Goal: Obtain resource: Obtain resource

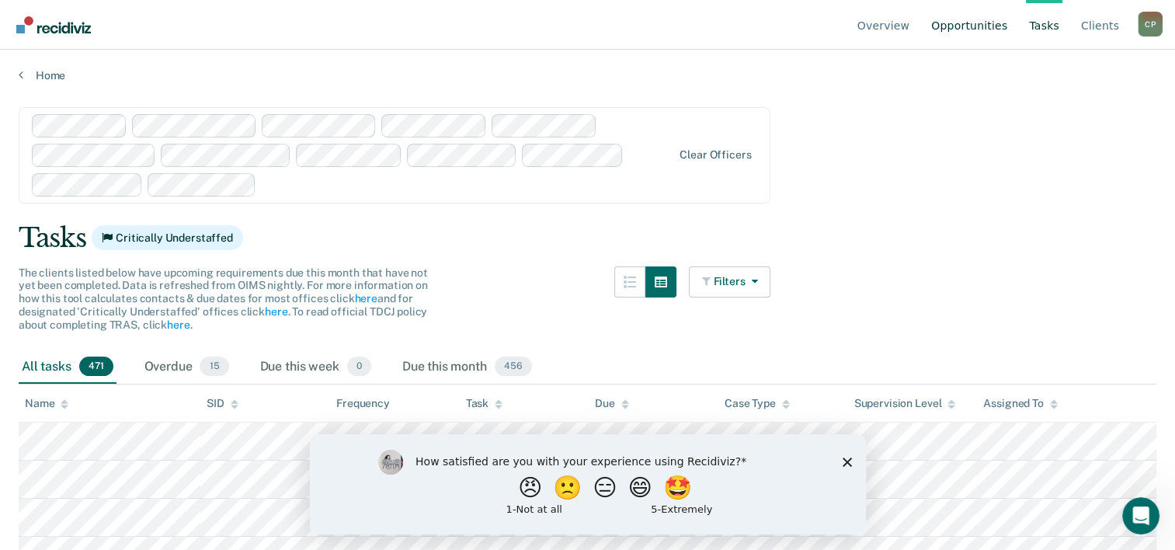
click at [975, 29] on link "Opportunities" at bounding box center [969, 25] width 82 height 50
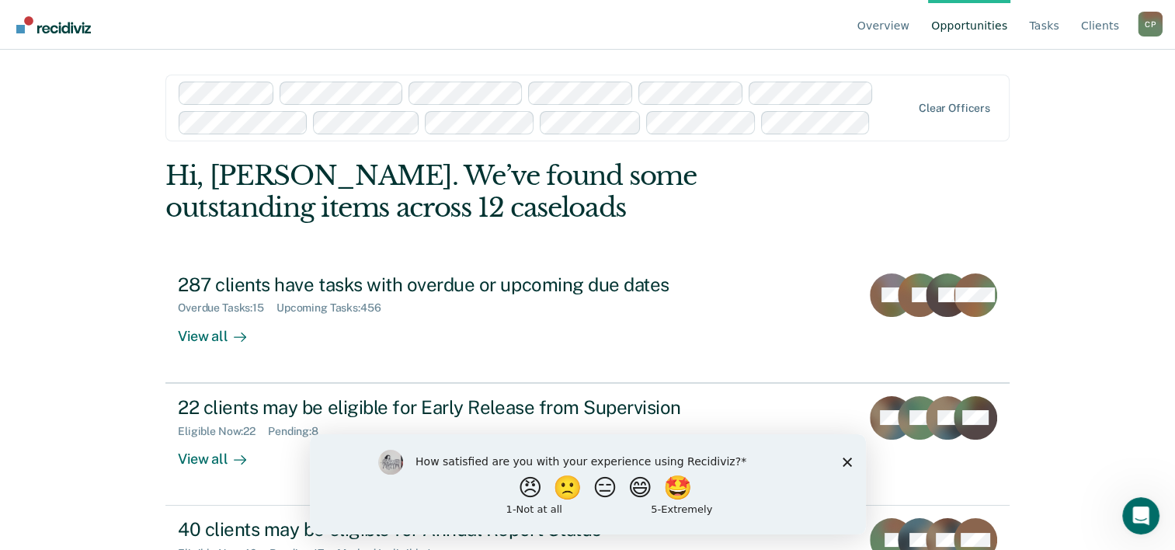
scroll to position [77, 0]
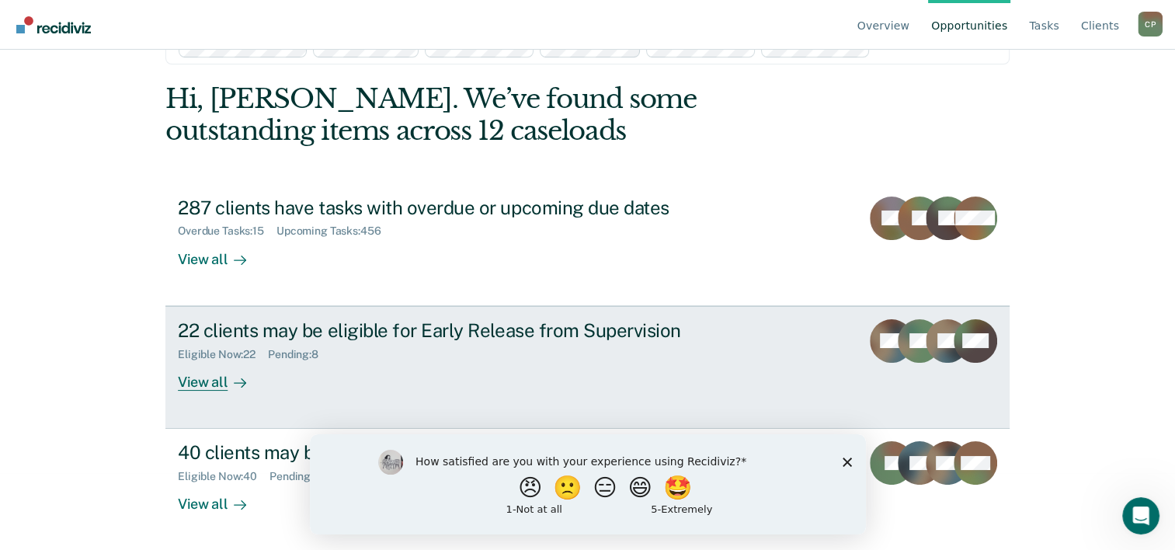
click at [214, 376] on div "View all" at bounding box center [221, 375] width 87 height 30
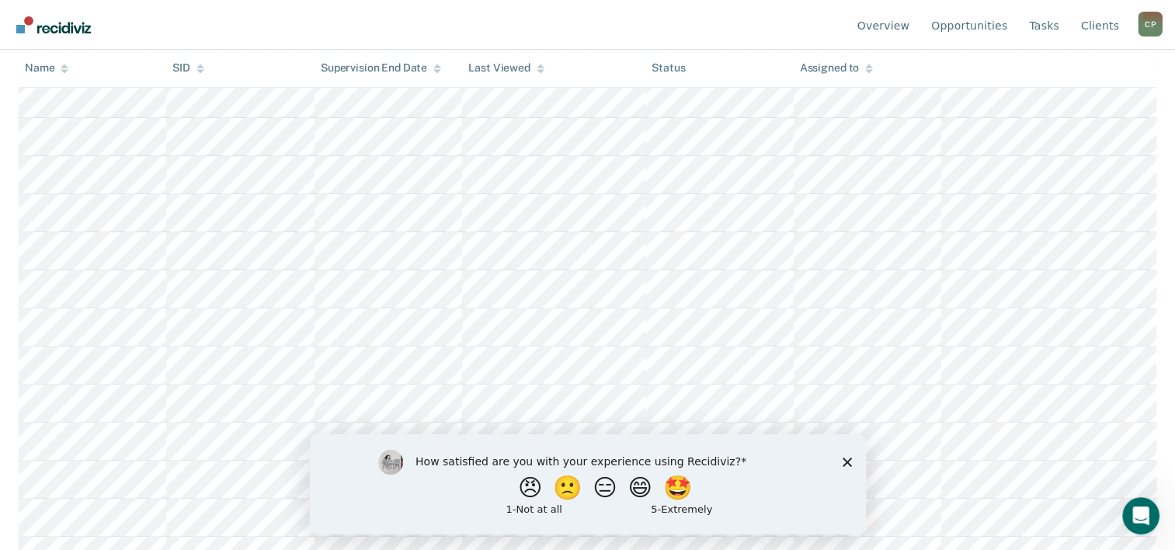
scroll to position [466, 0]
click at [846, 461] on polygon "Close survey" at bounding box center [846, 461] width 9 height 9
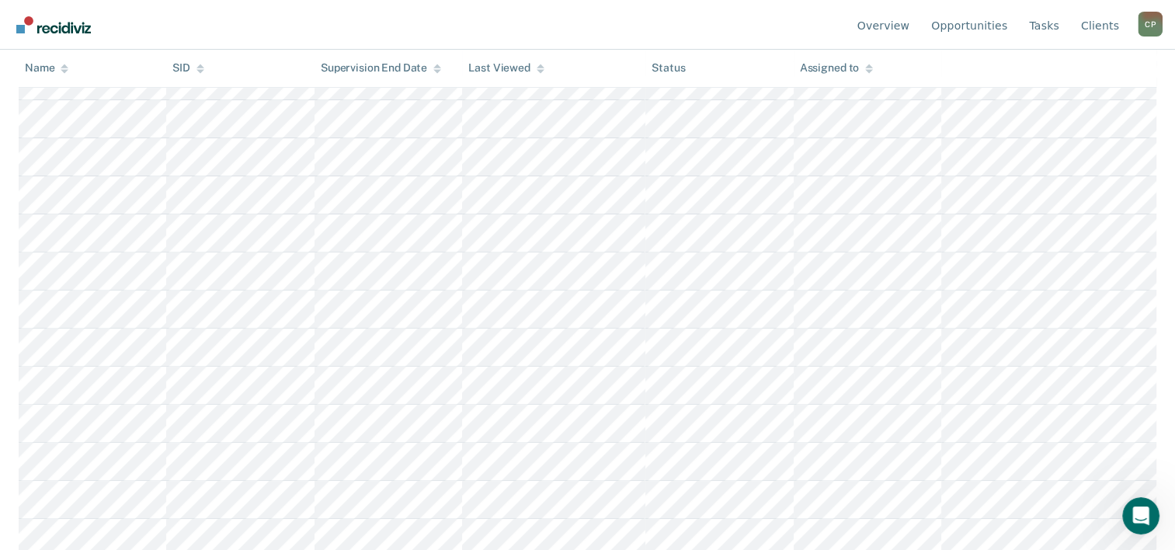
scroll to position [193, 0]
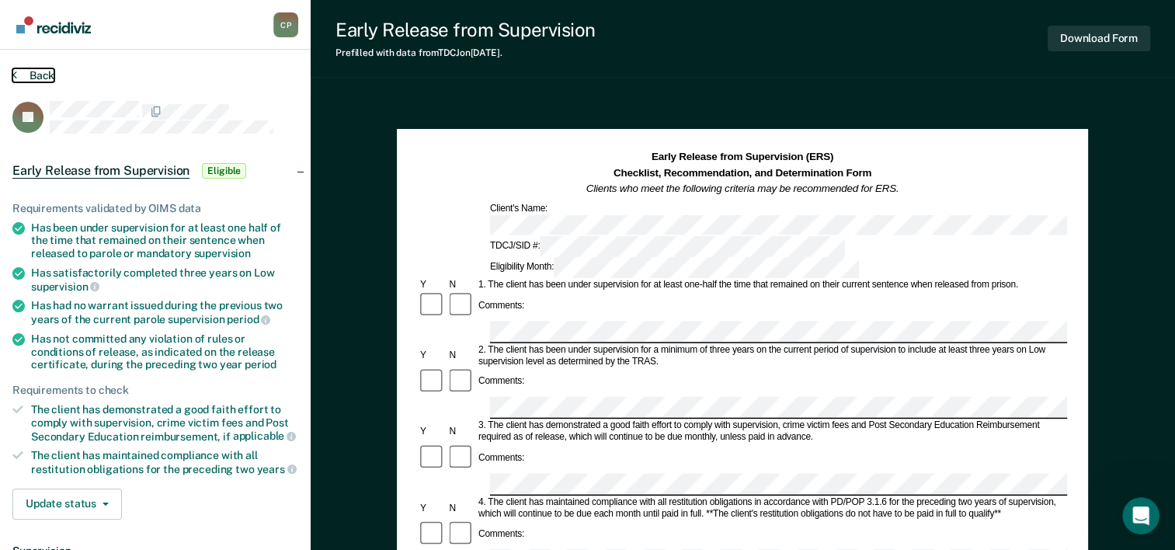
click at [31, 69] on button "Back" at bounding box center [33, 75] width 42 height 14
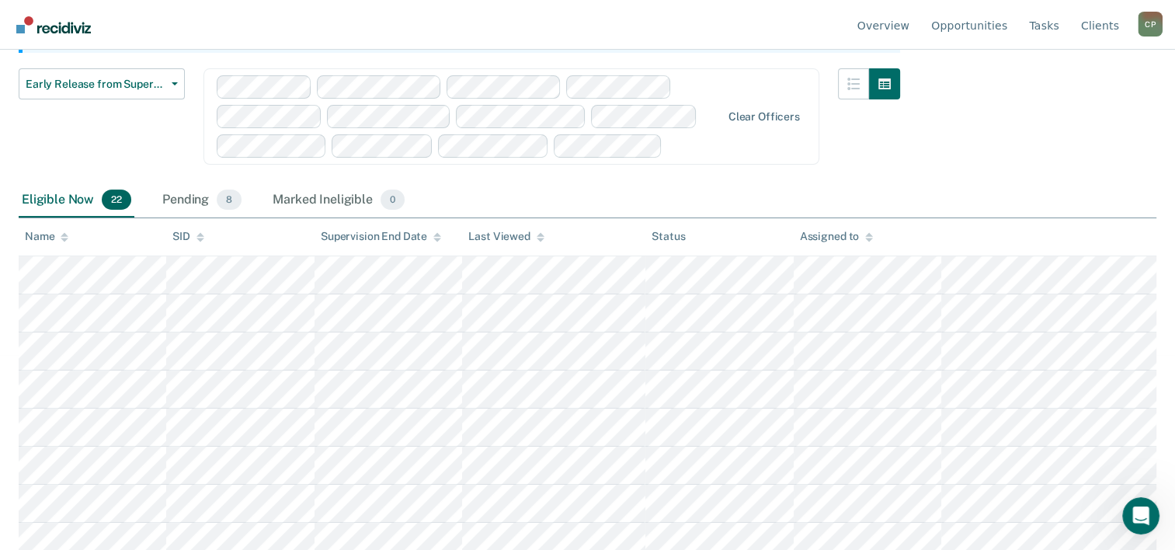
scroll to position [193, 0]
click at [189, 200] on div "Pending 8" at bounding box center [201, 203] width 85 height 34
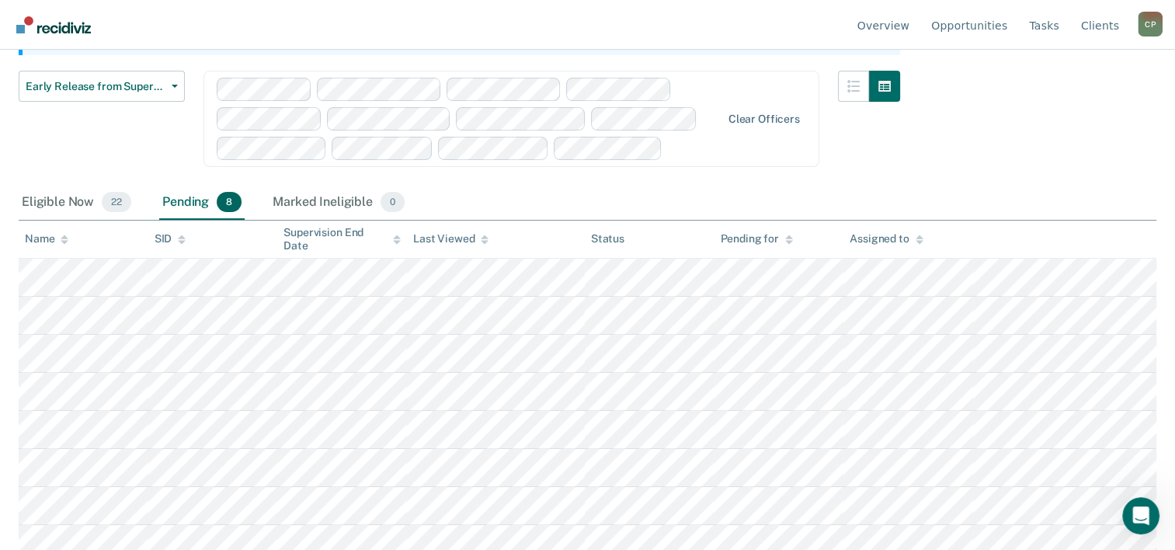
scroll to position [203, 0]
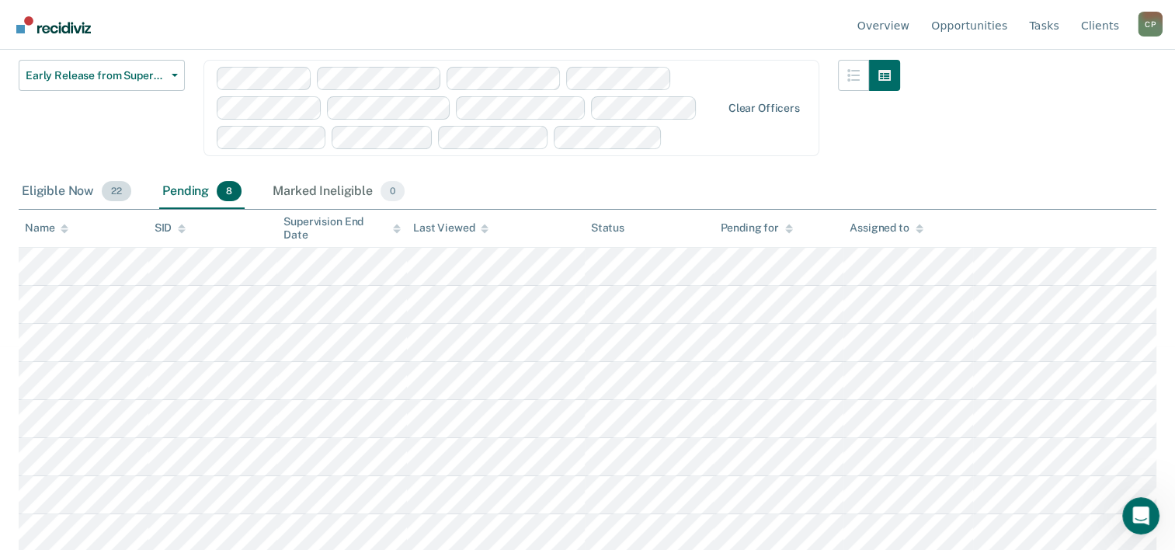
click at [61, 204] on div "Eligible Now 22" at bounding box center [77, 192] width 116 height 34
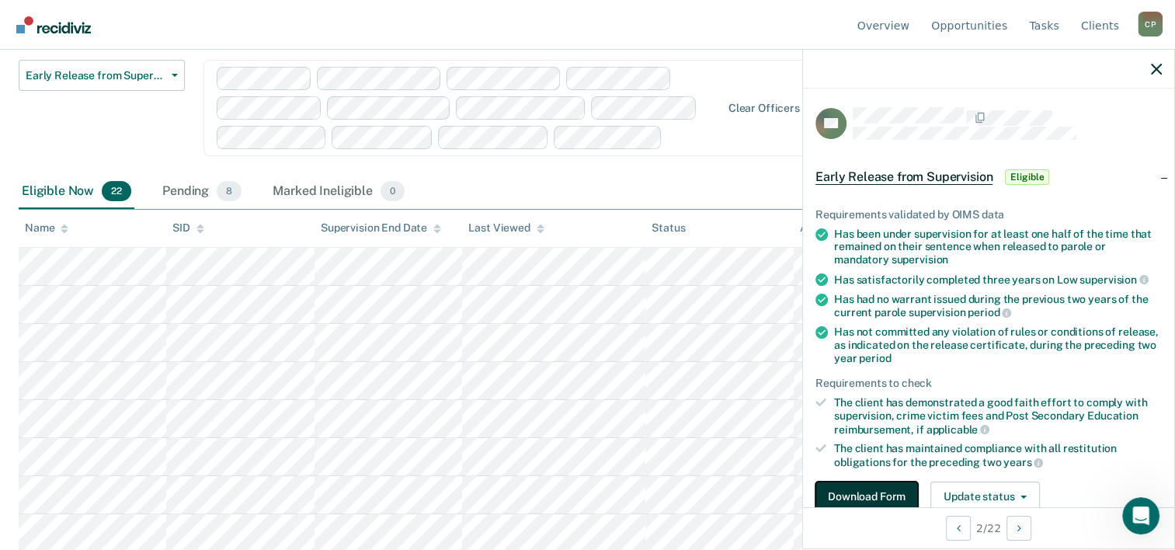
click at [892, 485] on button "Download Form" at bounding box center [866, 496] width 103 height 31
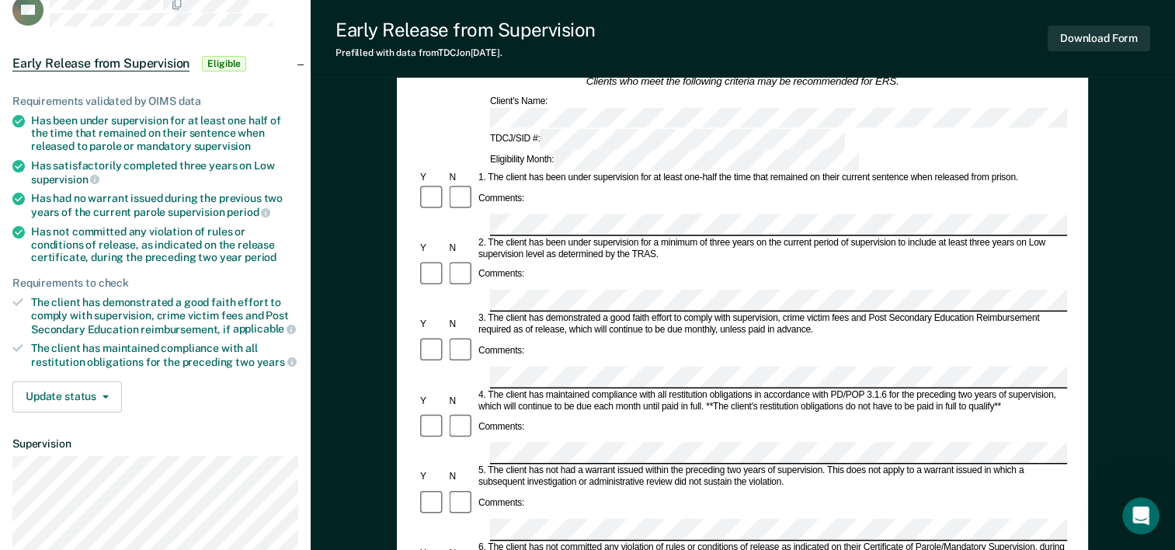
scroll to position [106, 0]
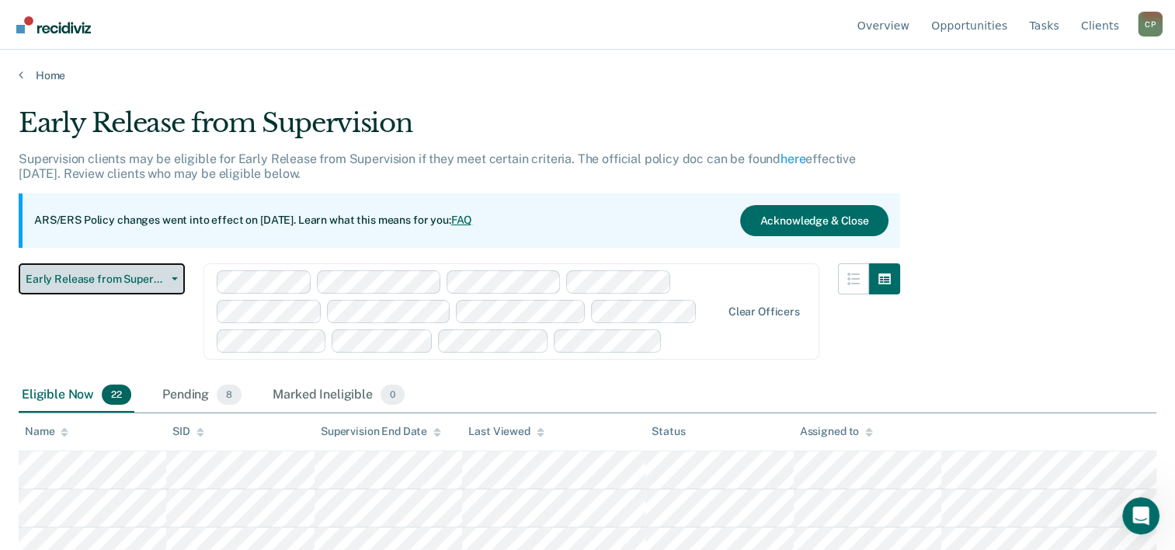
click at [134, 280] on span "Early Release from Supervision" at bounding box center [96, 279] width 140 height 13
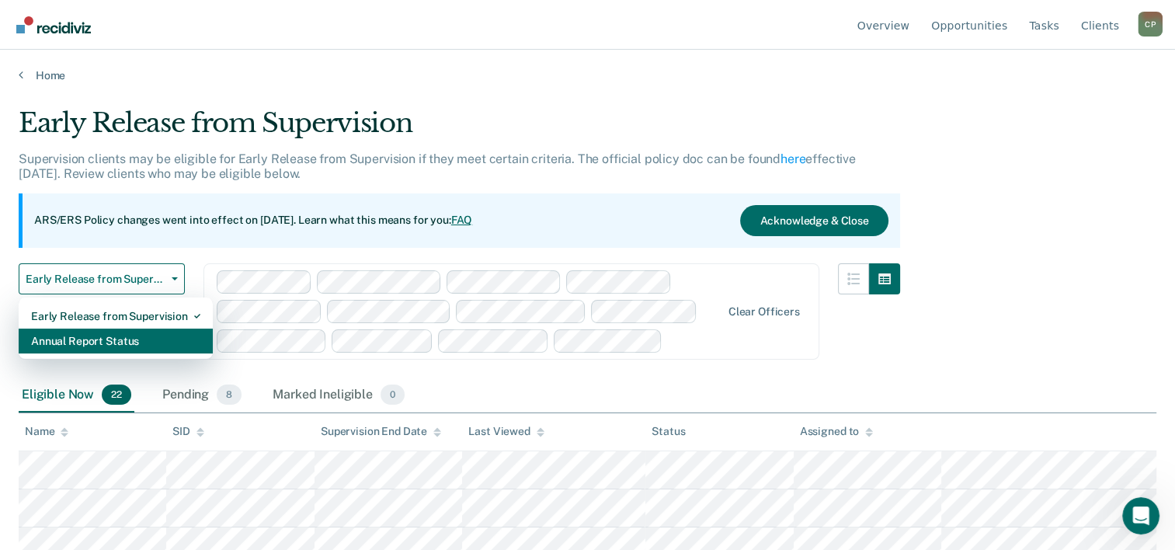
click at [131, 341] on div "Annual Report Status" at bounding box center [115, 340] width 169 height 25
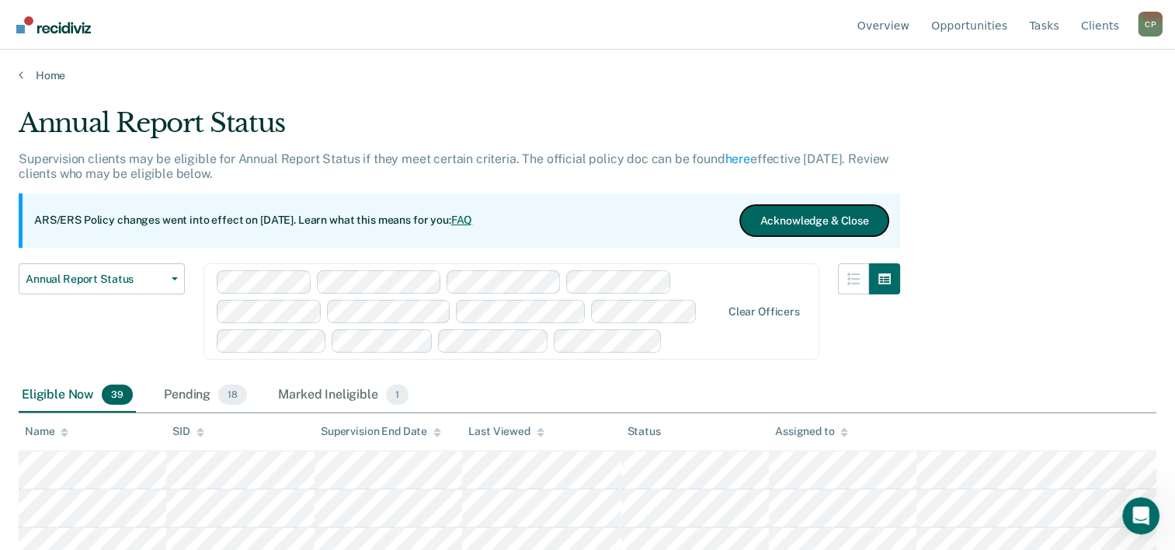
click at [826, 213] on button "Acknowledge & Close" at bounding box center [814, 220] width 148 height 31
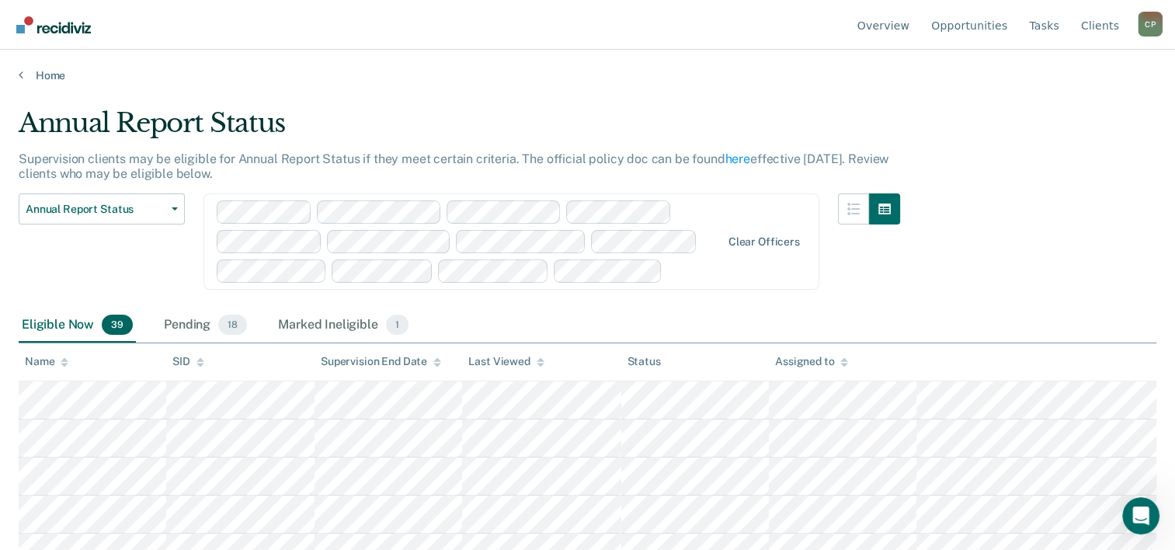
click at [786, 363] on div "Assigned to" at bounding box center [811, 361] width 73 height 13
click at [166, 325] on div "Pending 18" at bounding box center [205, 325] width 89 height 34
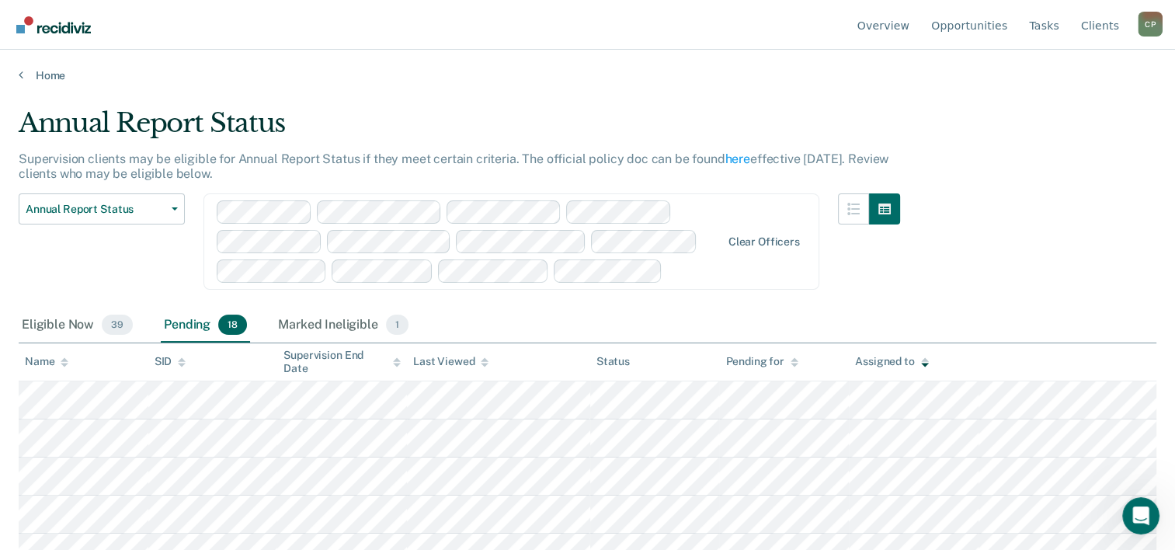
click at [895, 361] on div "Assigned to" at bounding box center [891, 361] width 73 height 13
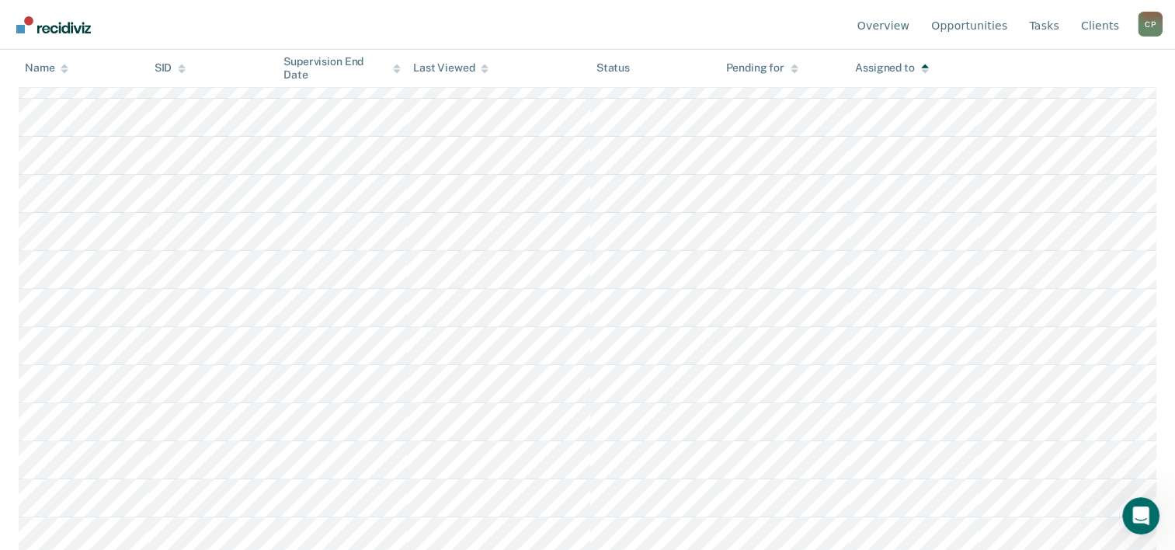
scroll to position [514, 0]
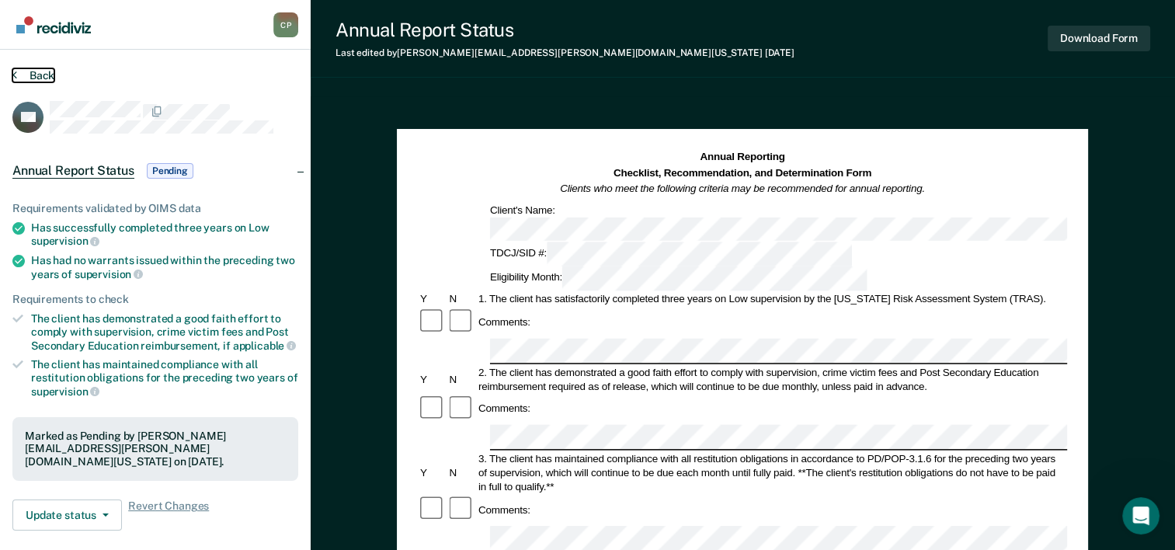
click at [30, 75] on button "Back" at bounding box center [33, 75] width 42 height 14
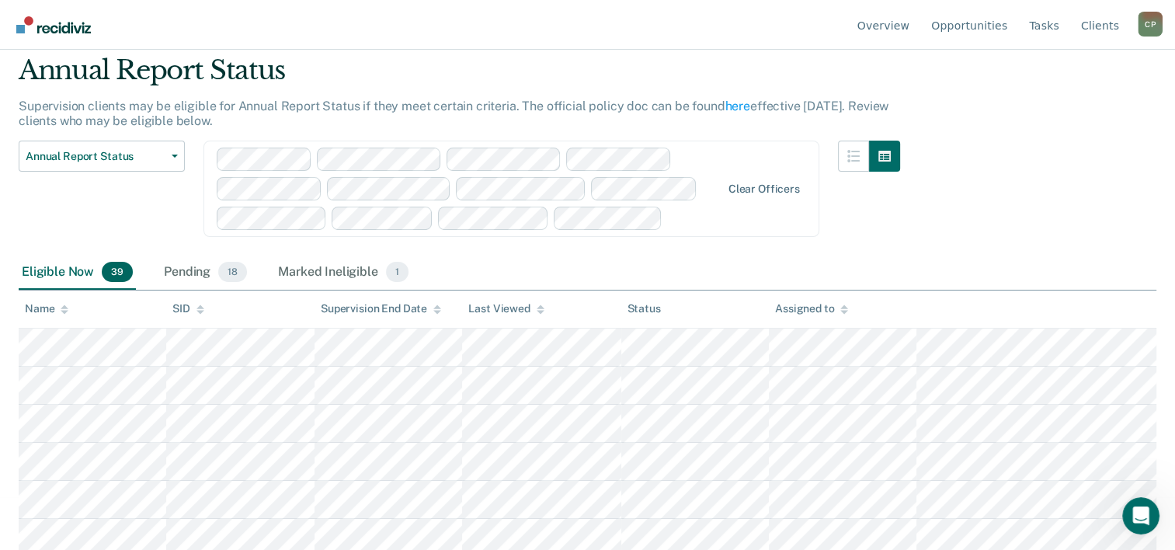
scroll to position [78, 0]
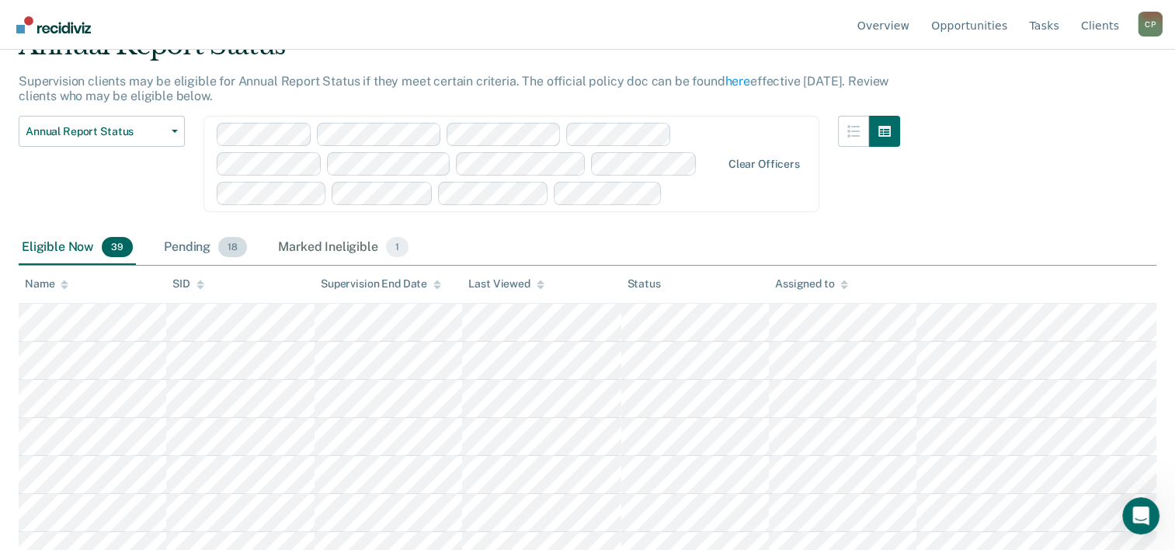
click at [204, 241] on div "Pending 18" at bounding box center [205, 248] width 89 height 34
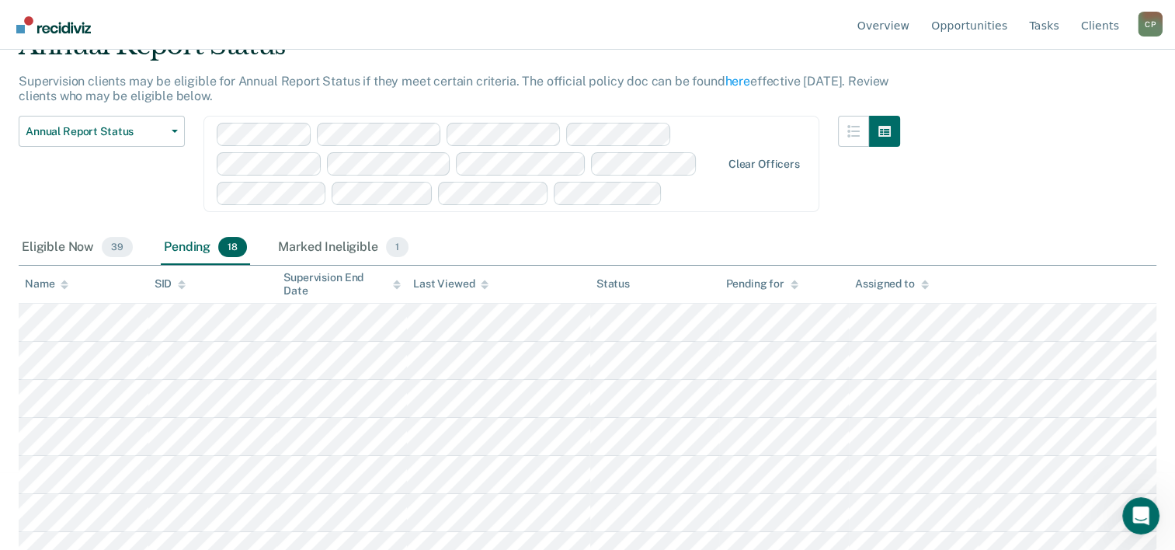
click at [881, 282] on div "Assigned to" at bounding box center [891, 283] width 73 height 13
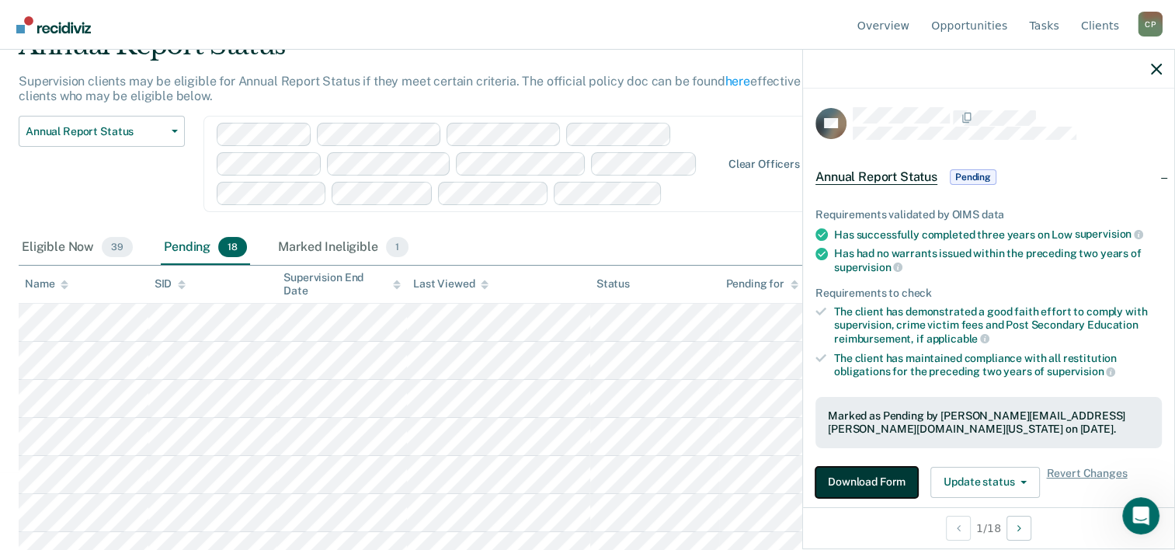
click at [868, 469] on button "Download Form" at bounding box center [866, 482] width 103 height 31
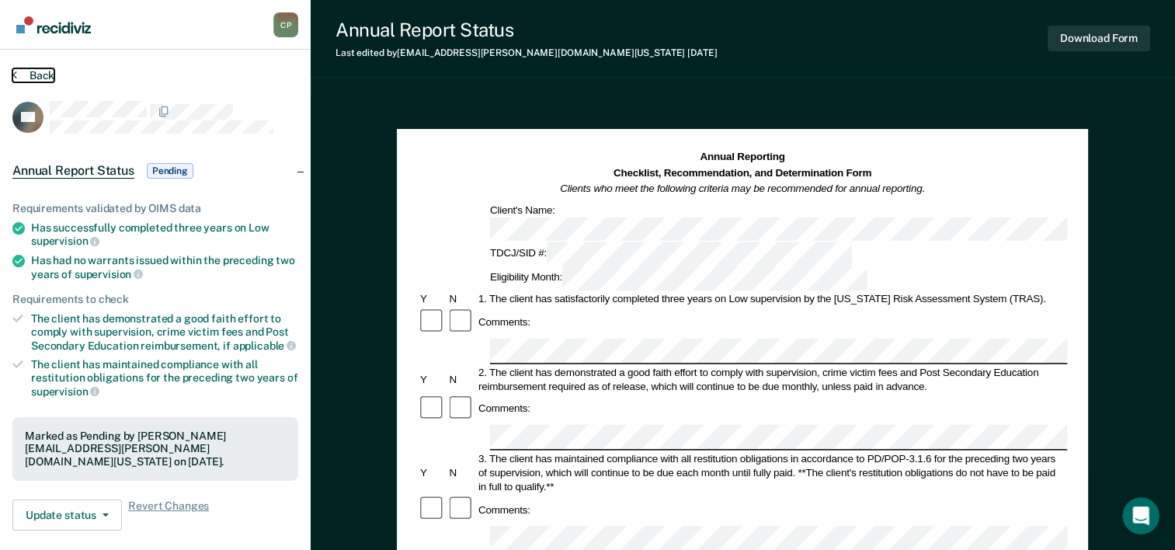
click at [47, 71] on button "Back" at bounding box center [33, 75] width 42 height 14
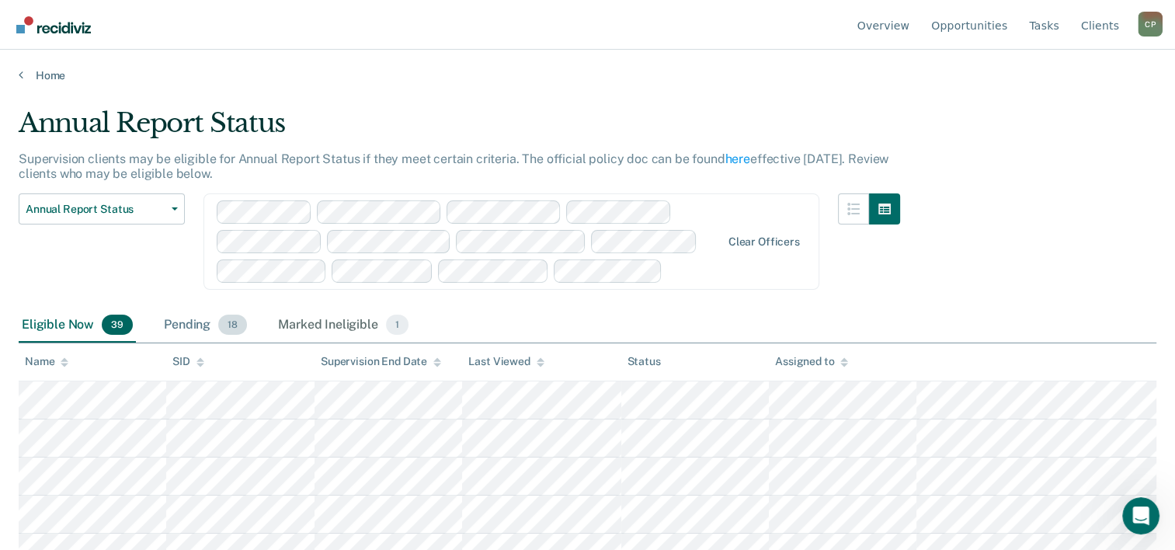
click at [170, 323] on div "Pending 18" at bounding box center [205, 325] width 89 height 34
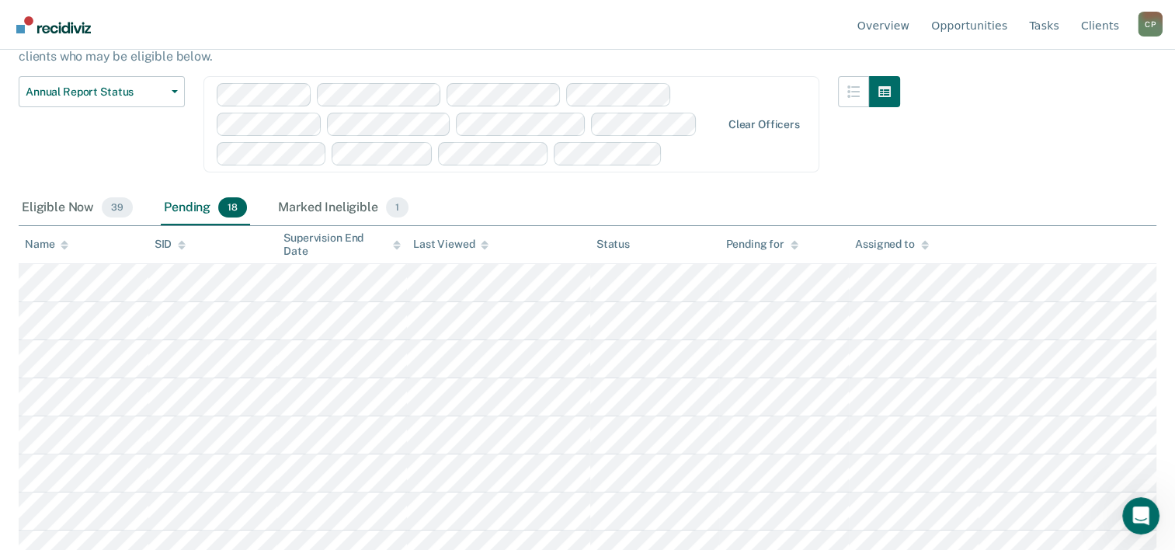
scroll to position [233, 0]
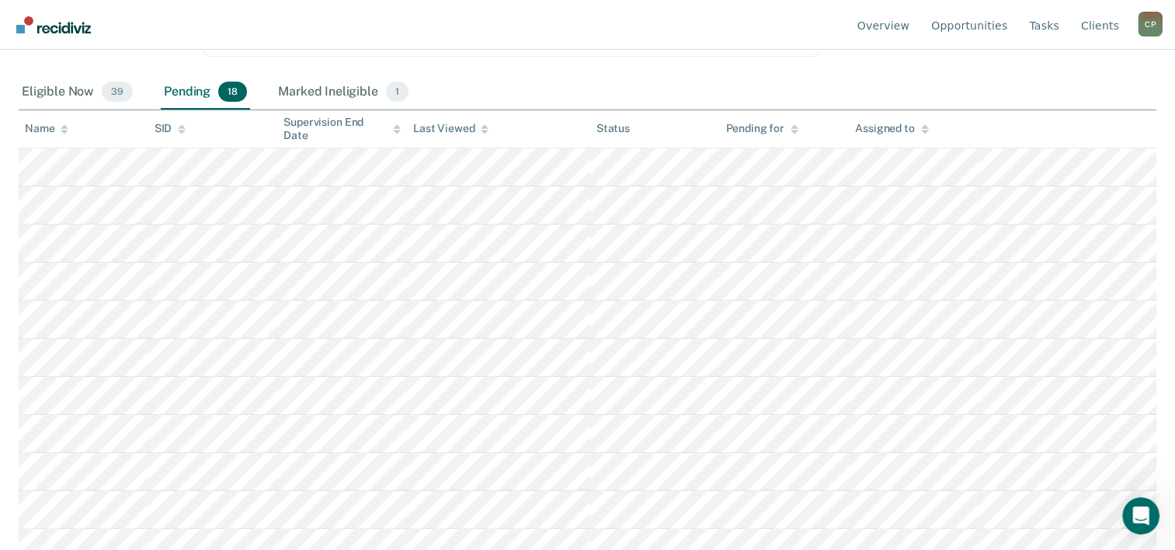
click at [895, 136] on th "Assigned to" at bounding box center [914, 129] width 130 height 38
click at [891, 127] on div "Assigned to" at bounding box center [891, 128] width 73 height 13
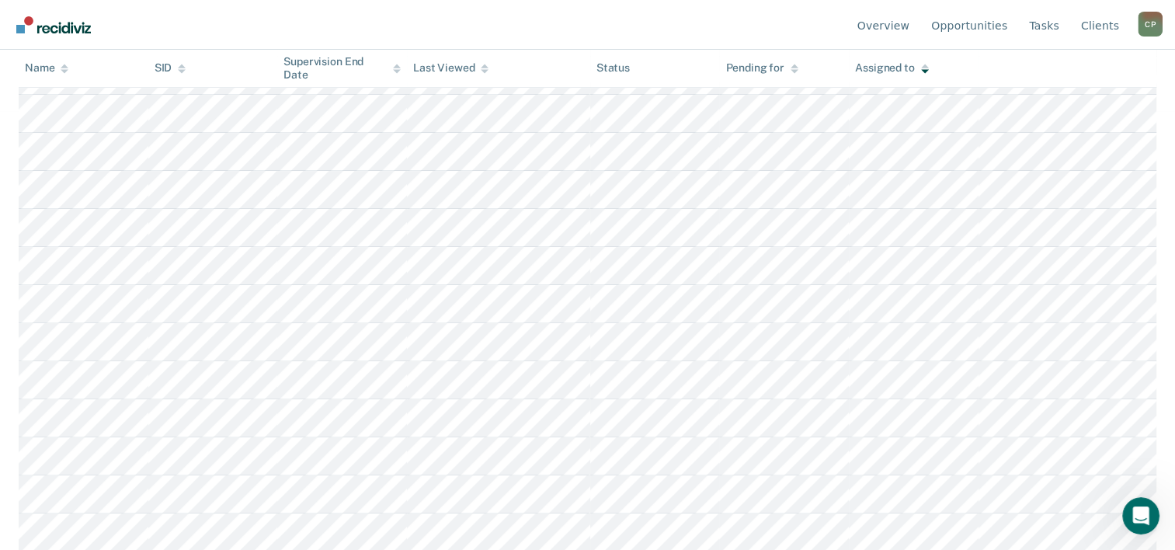
scroll to position [466, 0]
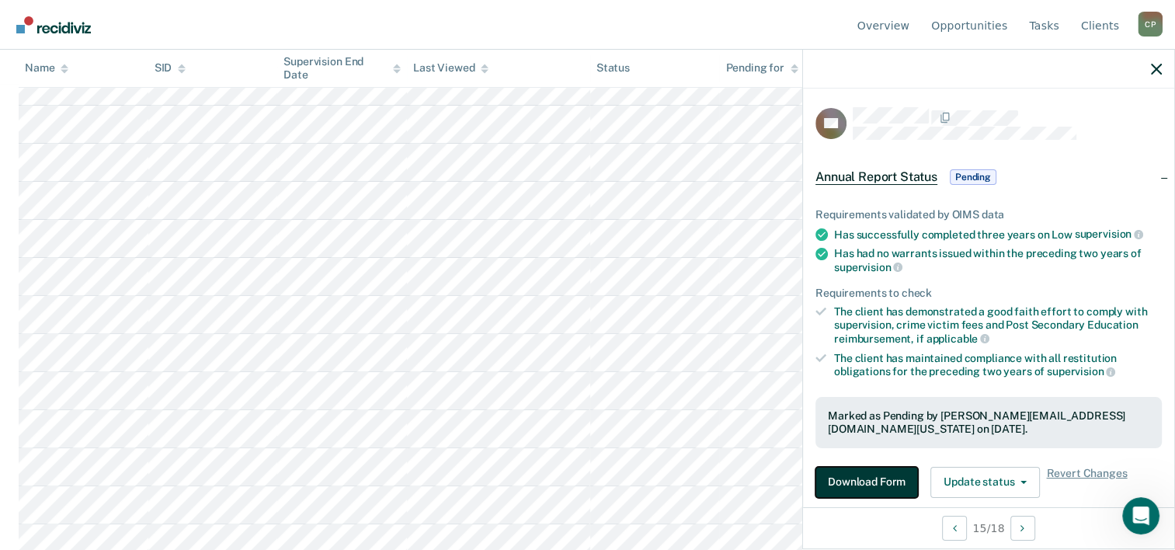
click at [889, 468] on button "Download Form" at bounding box center [866, 482] width 103 height 31
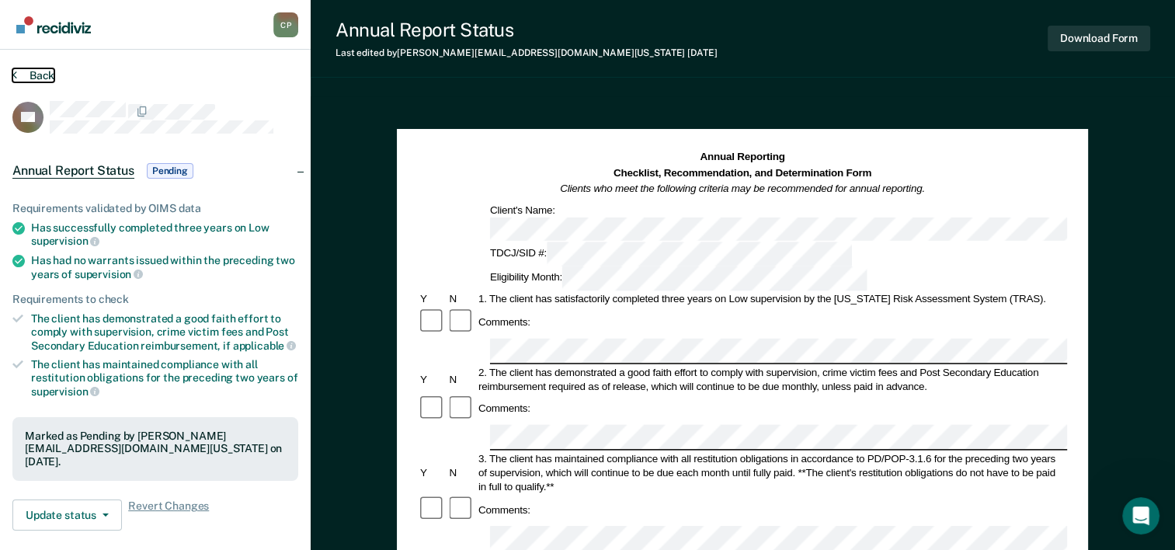
click at [43, 70] on button "Back" at bounding box center [33, 75] width 42 height 14
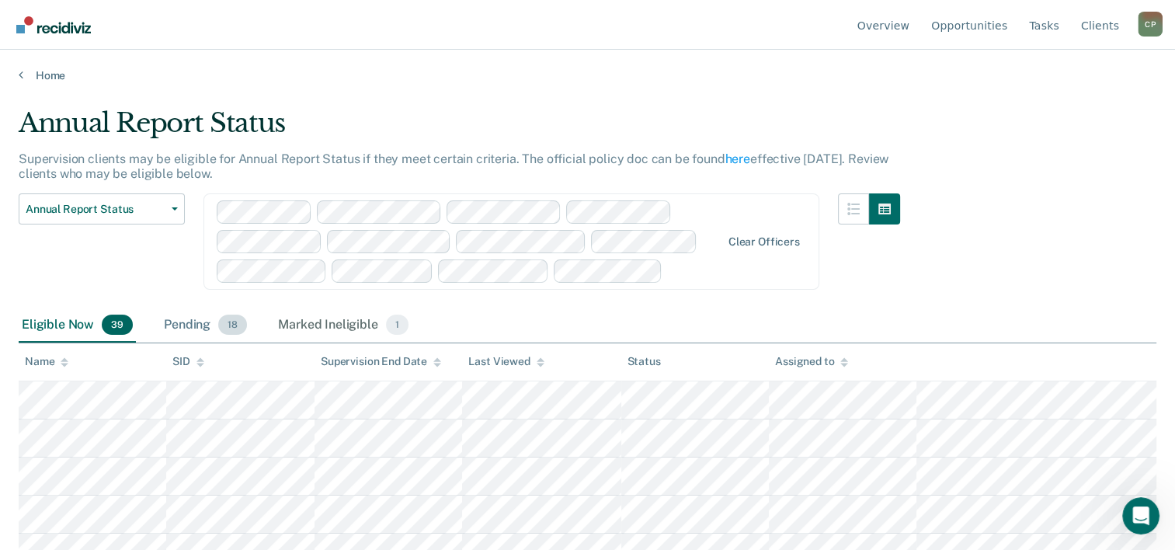
click at [189, 325] on div "Pending 18" at bounding box center [205, 325] width 89 height 34
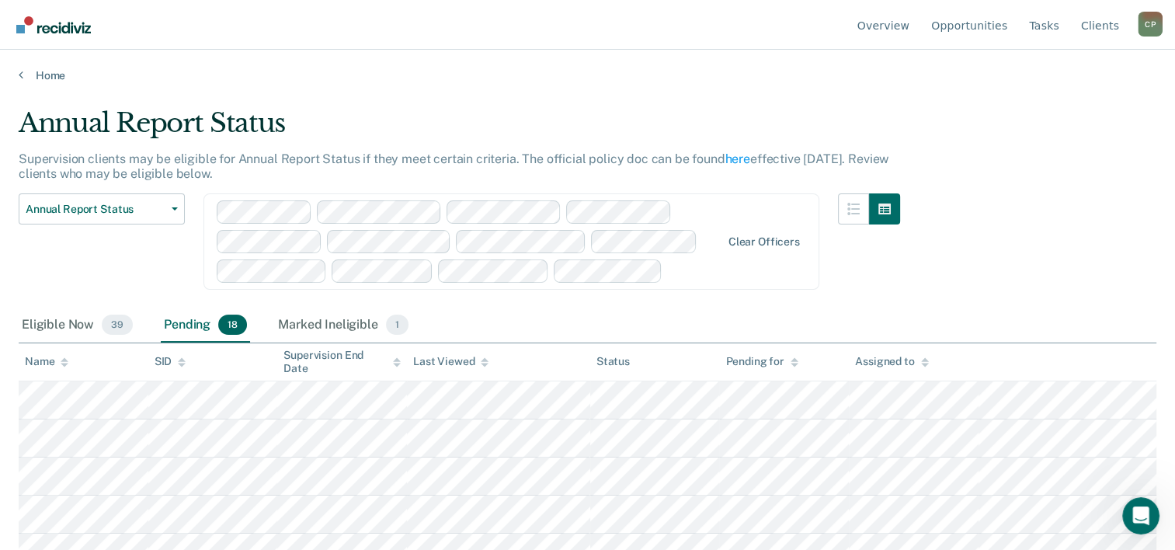
click at [873, 360] on div "Assigned to" at bounding box center [891, 361] width 73 height 13
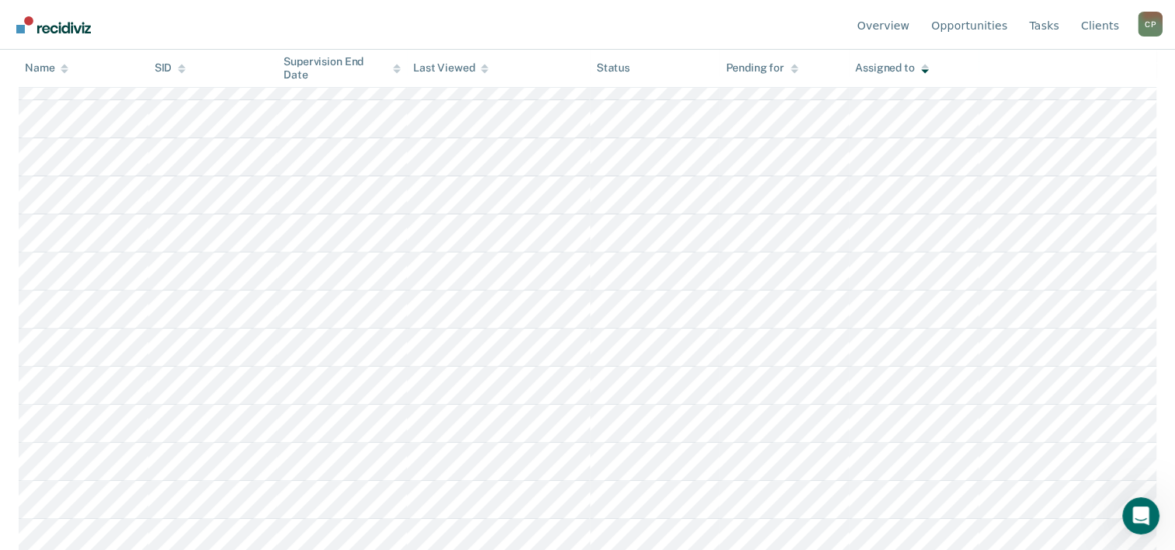
scroll to position [514, 0]
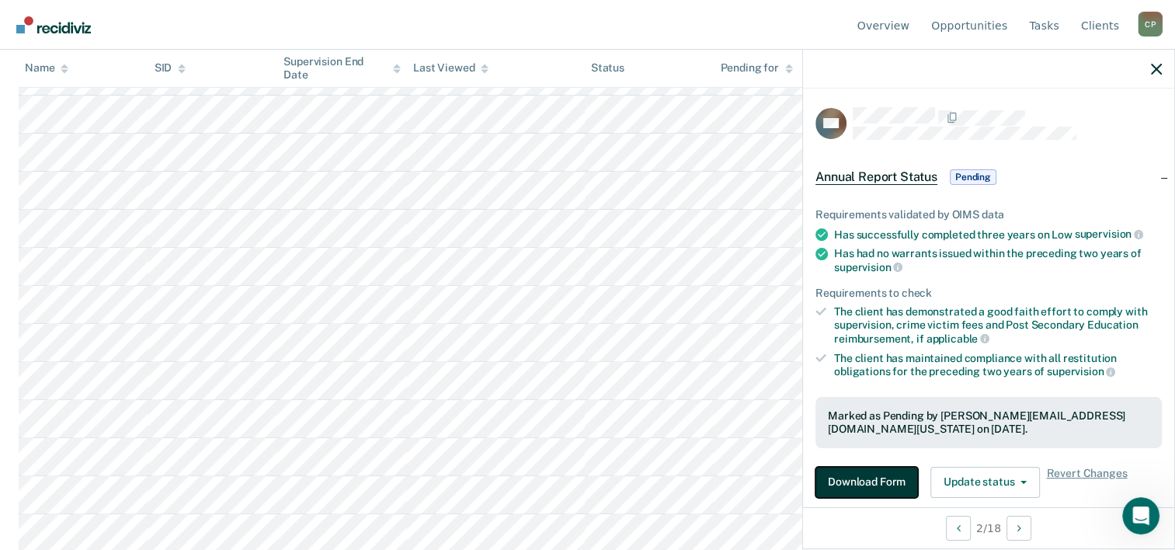
click at [854, 474] on button "Download Form" at bounding box center [866, 482] width 103 height 31
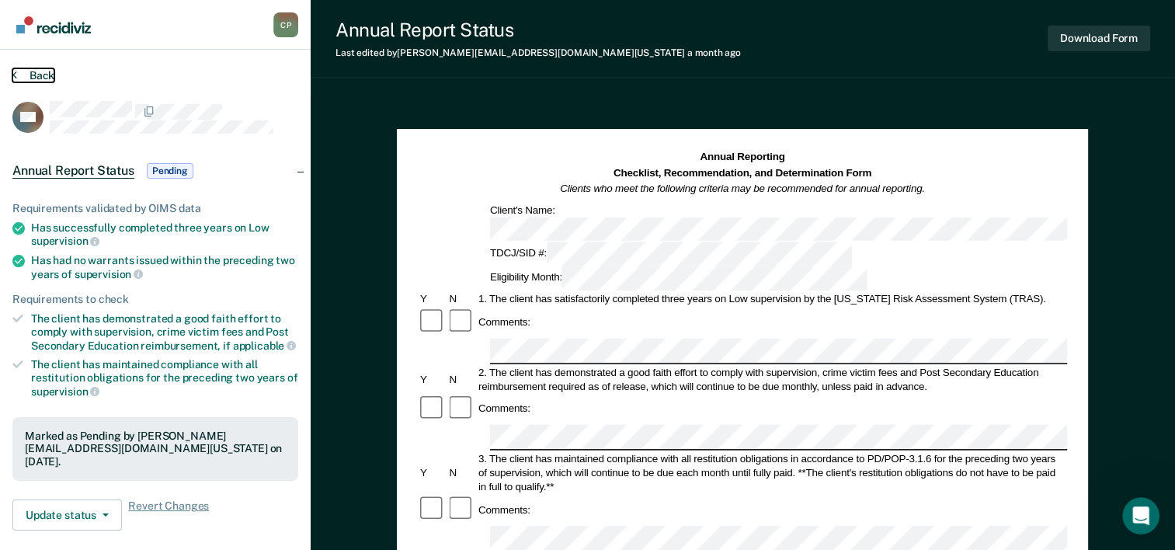
click at [50, 68] on button "Back" at bounding box center [33, 75] width 42 height 14
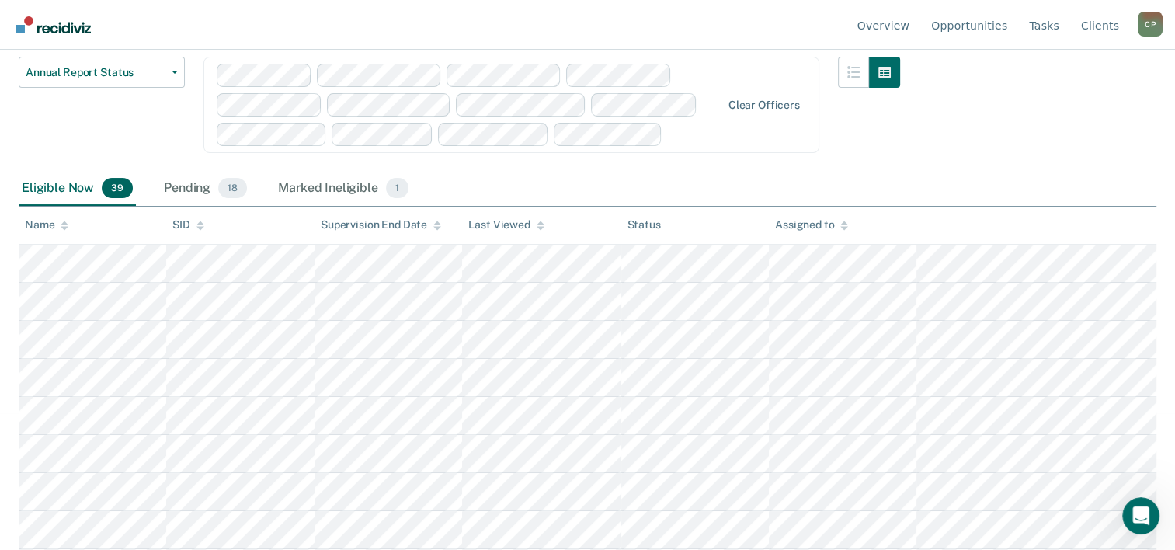
scroll to position [155, 0]
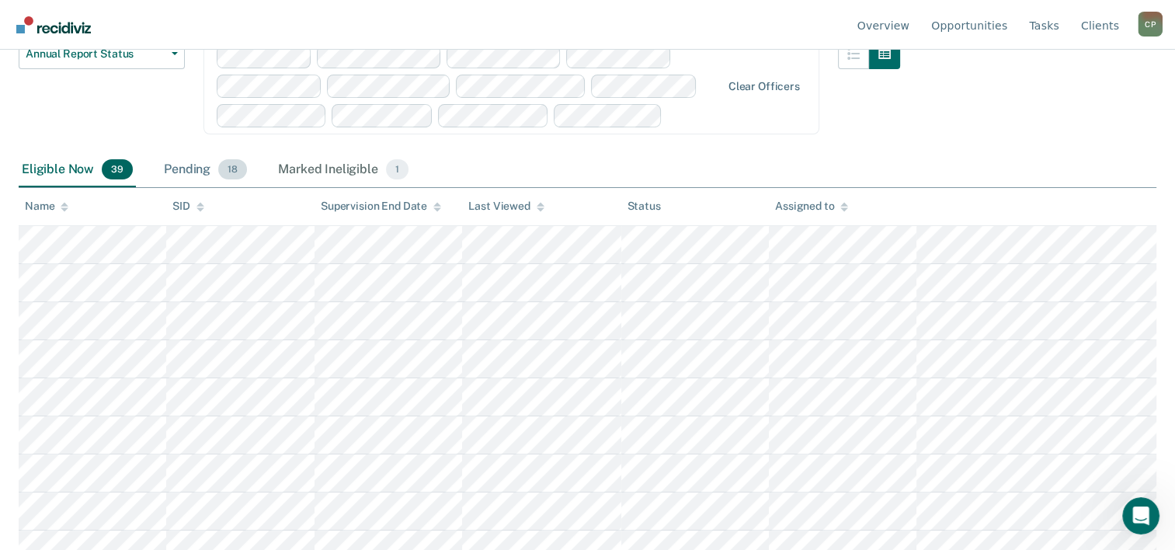
click at [202, 162] on div "Pending 18" at bounding box center [205, 170] width 89 height 34
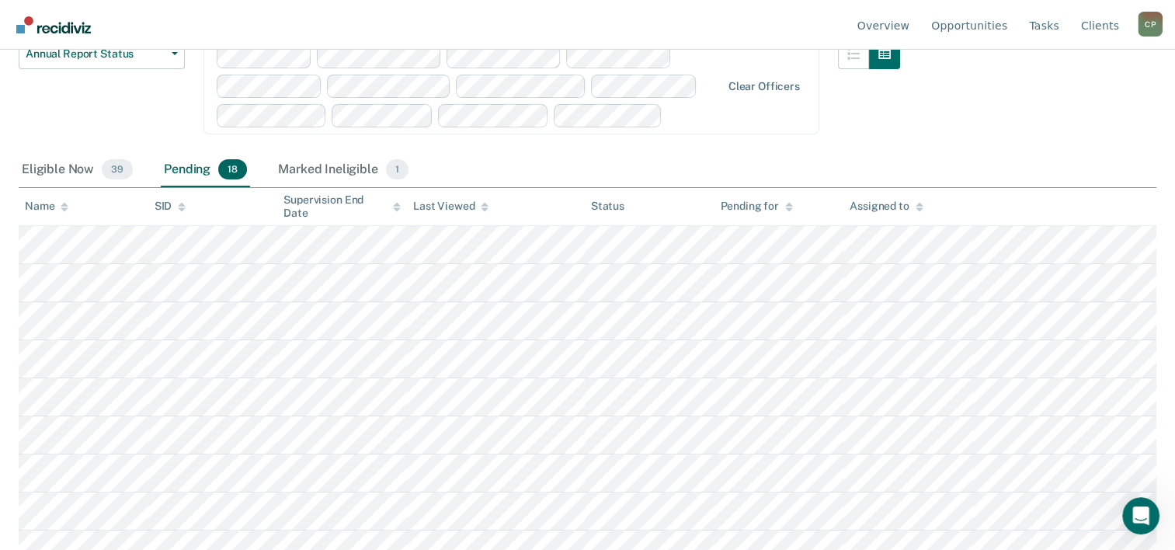
click at [860, 207] on div "Assigned to" at bounding box center [886, 206] width 73 height 13
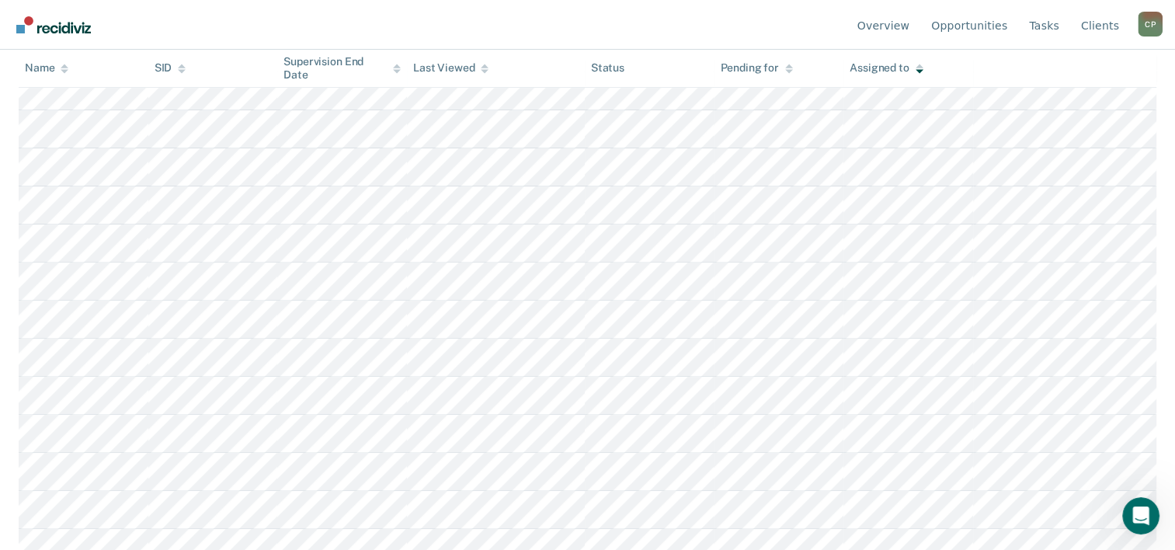
scroll to position [514, 0]
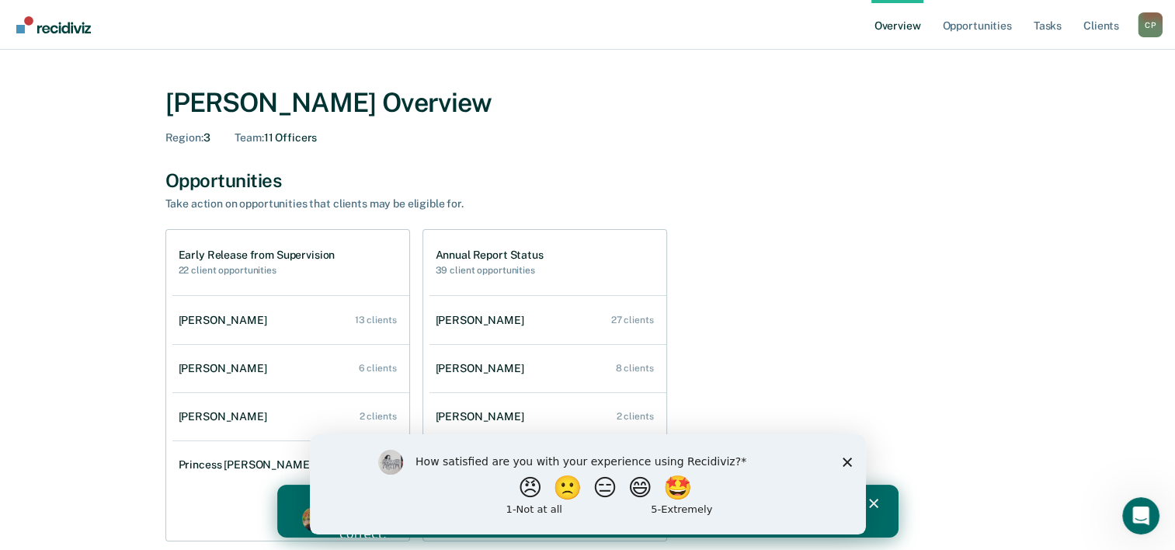
click at [843, 457] on icon "Close survey" at bounding box center [846, 461] width 9 height 9
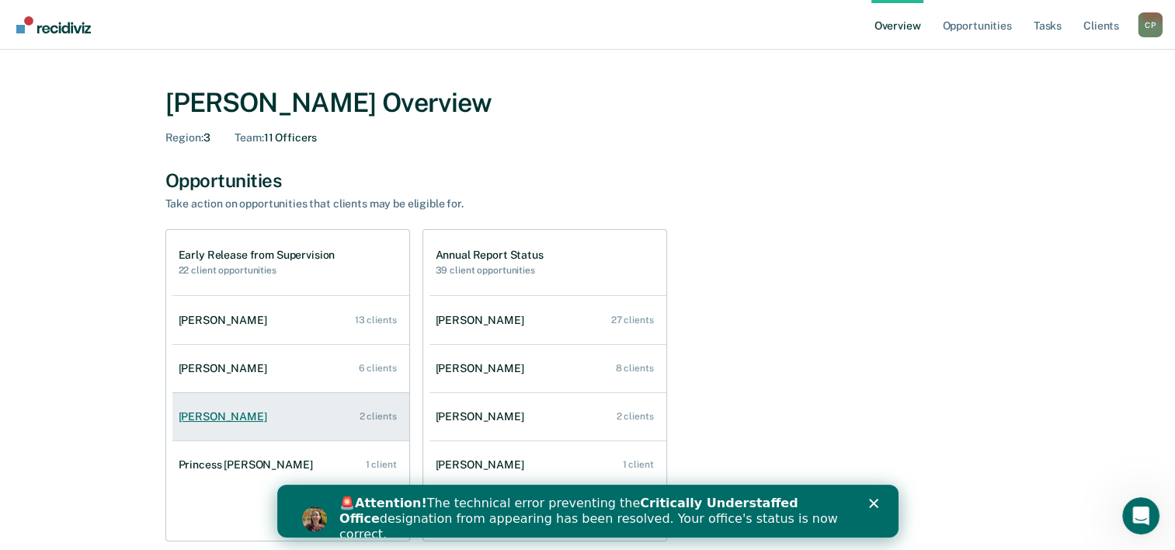
click at [224, 421] on div "[PERSON_NAME]" at bounding box center [226, 416] width 95 height 13
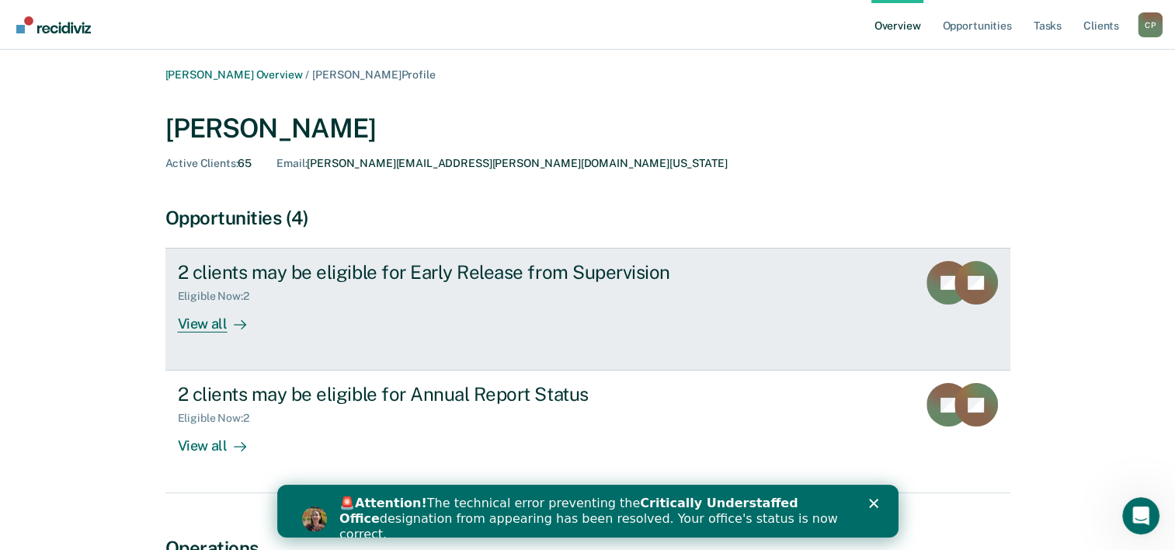
click at [203, 325] on div "View all" at bounding box center [221, 318] width 87 height 30
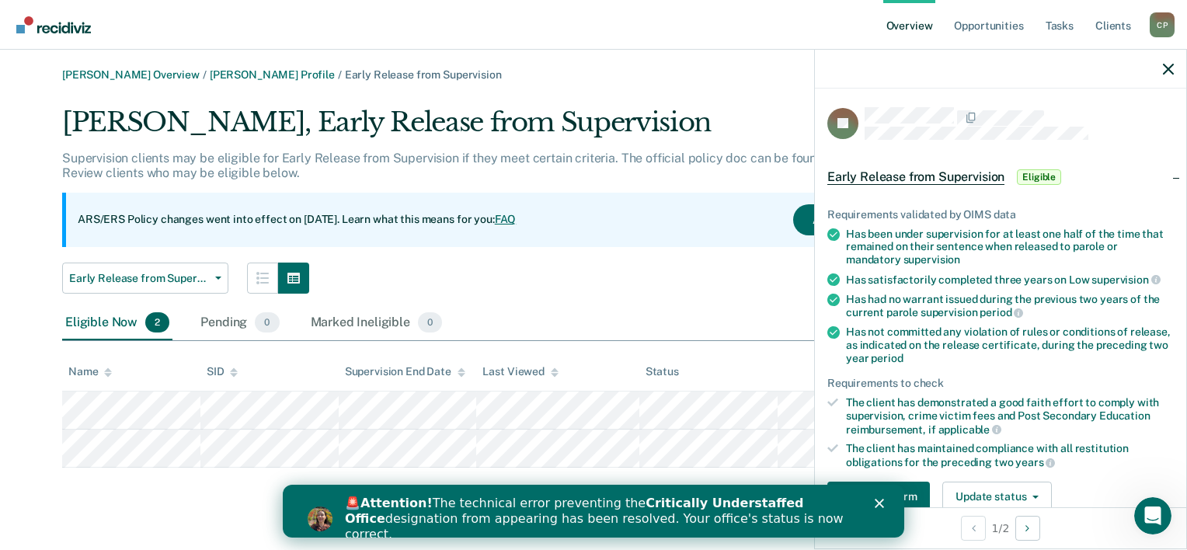
click at [878, 502] on polygon "Close" at bounding box center [878, 503] width 9 height 9
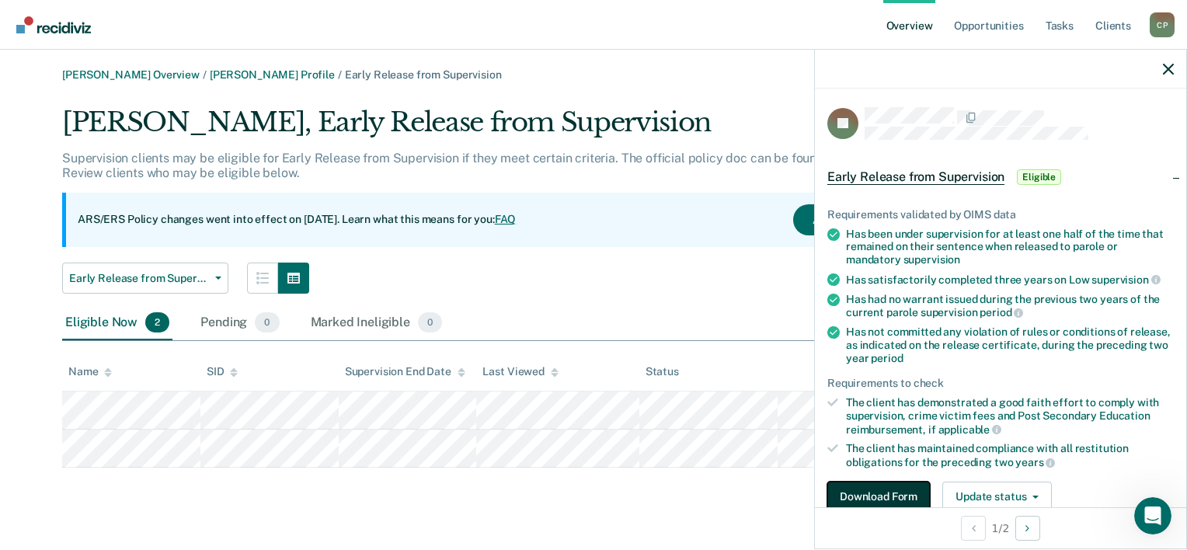
click at [867, 491] on button "Download Form" at bounding box center [878, 496] width 103 height 31
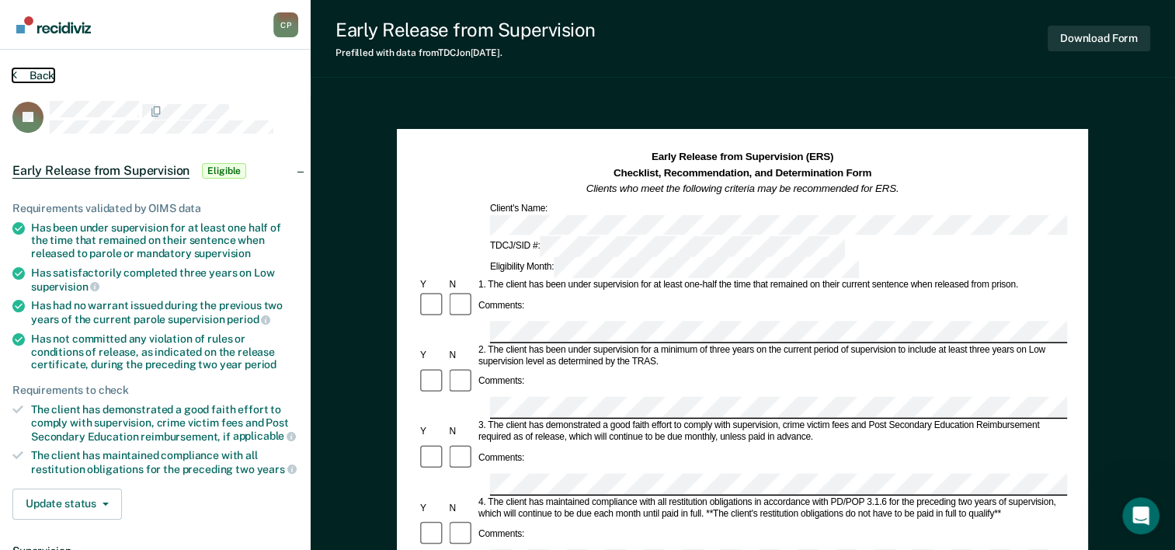
click at [16, 78] on icon at bounding box center [14, 74] width 5 height 12
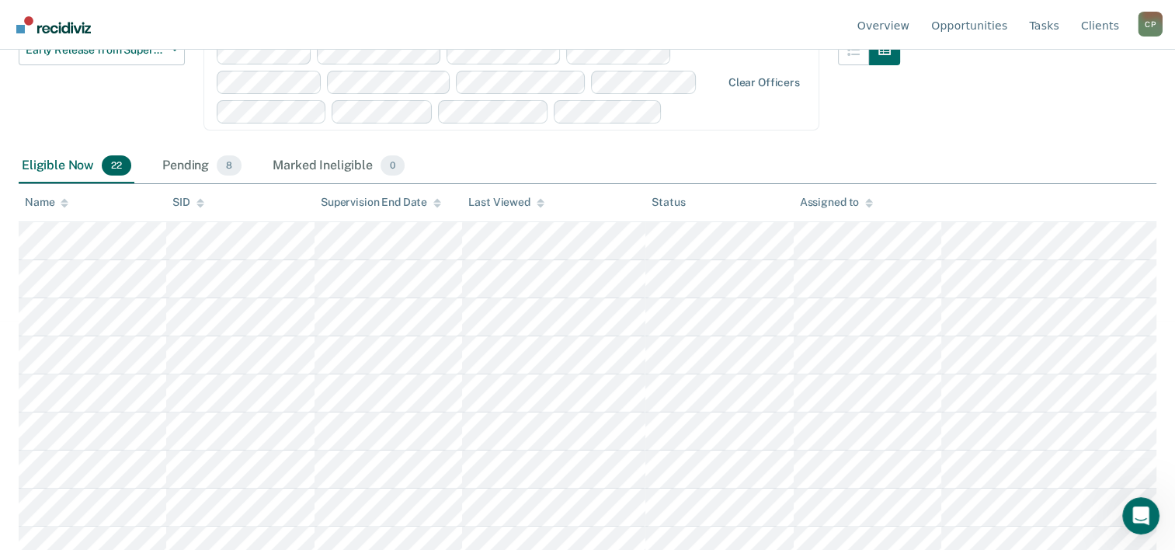
scroll to position [233, 0]
click at [838, 199] on div "Assigned to" at bounding box center [836, 198] width 73 height 13
